Goal: Information Seeking & Learning: Learn about a topic

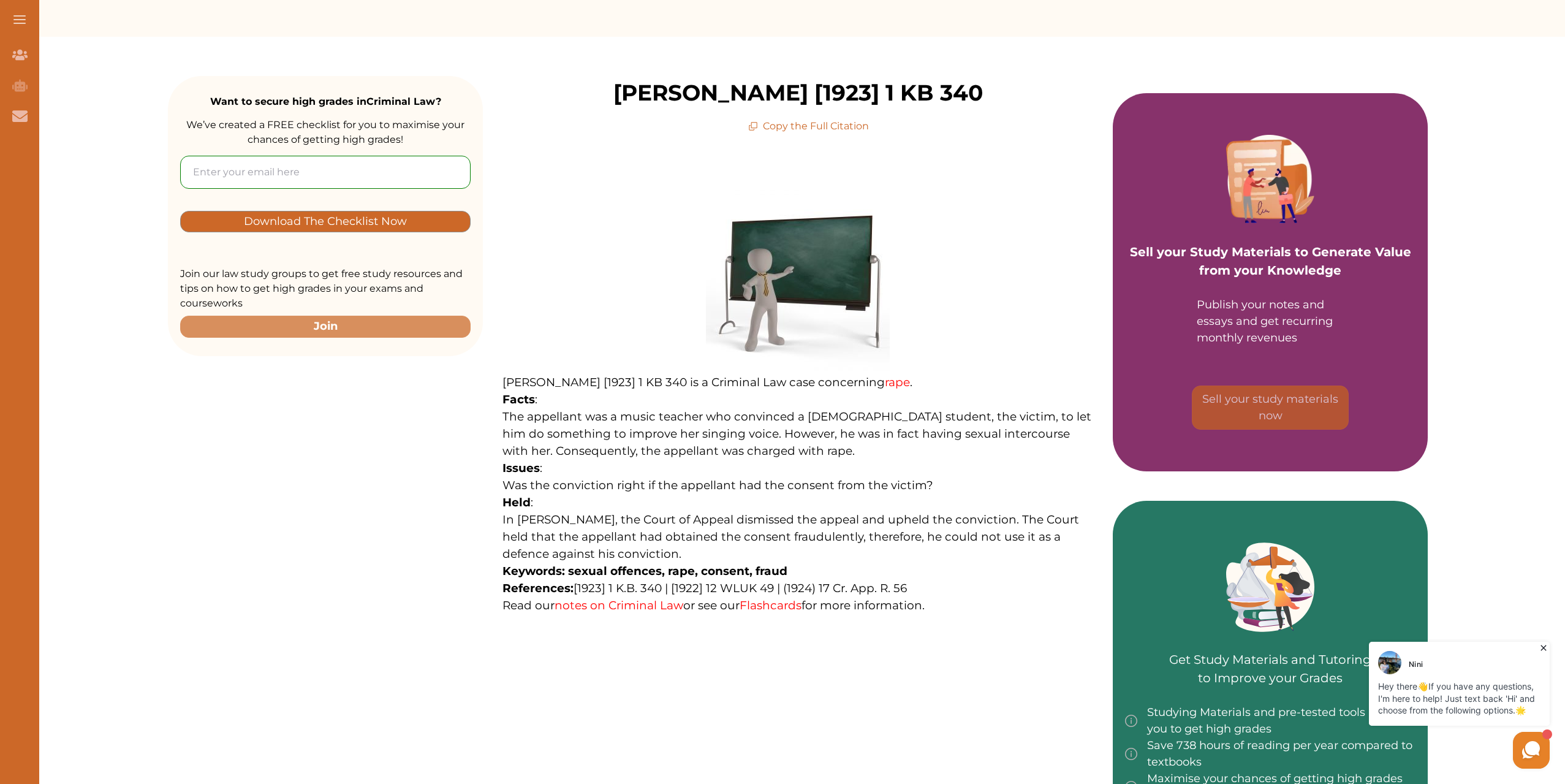
scroll to position [184, 0]
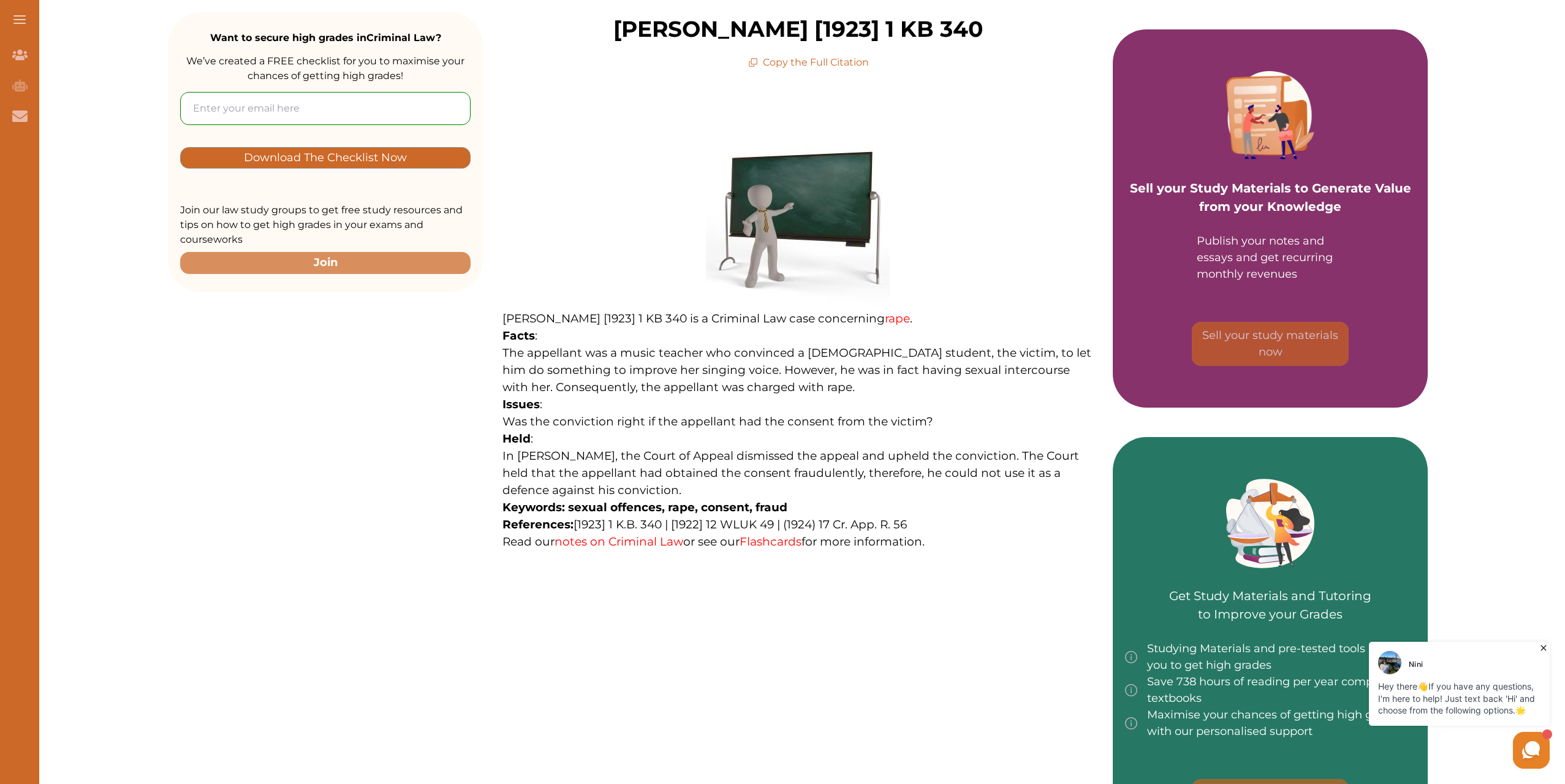
click at [885, 320] on link "rape" at bounding box center [898, 319] width 25 height 14
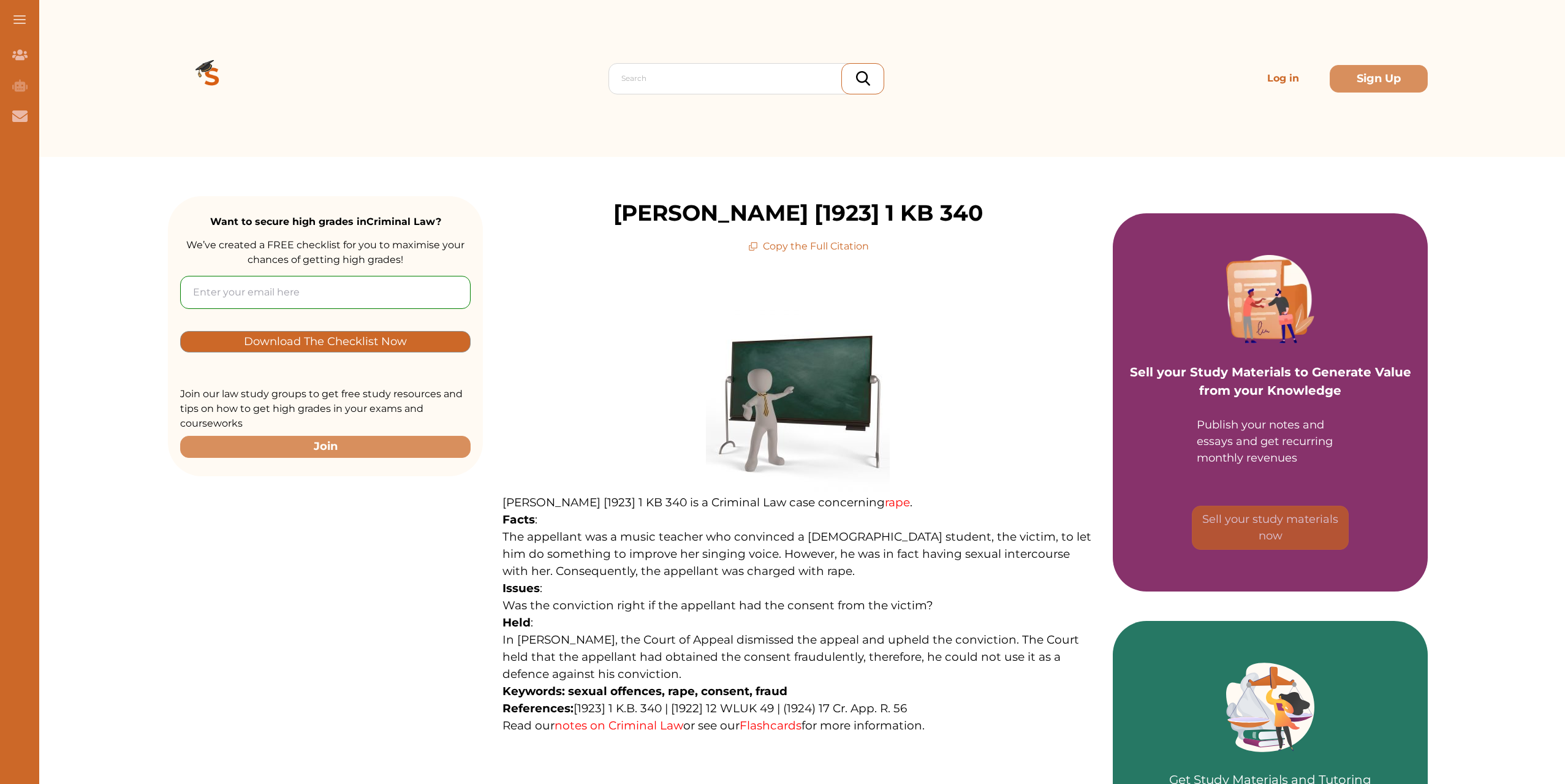
scroll to position [184, 0]
